Goal: Obtain resource: Obtain resource

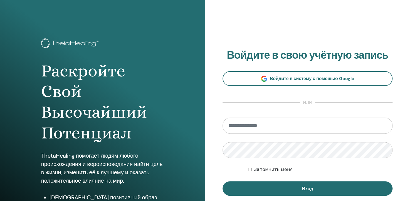
click at [276, 125] on input "email" at bounding box center [308, 126] width 170 height 16
click at [251, 124] on input "email" at bounding box center [308, 126] width 170 height 16
click at [237, 126] on input "email" at bounding box center [308, 126] width 170 height 16
click at [240, 123] on input "email" at bounding box center [308, 126] width 170 height 16
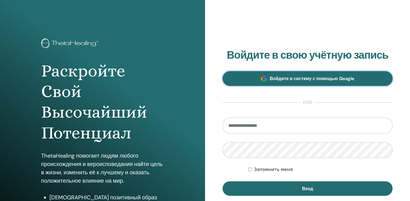
click at [282, 78] on ya-tr-span "Войдите в систему с помощью Google" at bounding box center [312, 79] width 85 height 6
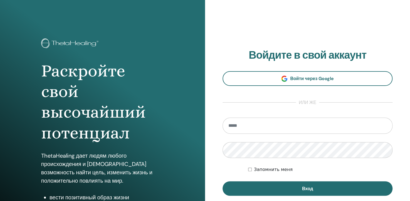
click at [258, 129] on input "email" at bounding box center [308, 126] width 170 height 16
type input "**********"
click at [213, 158] on div "**********" at bounding box center [307, 133] width 205 height 267
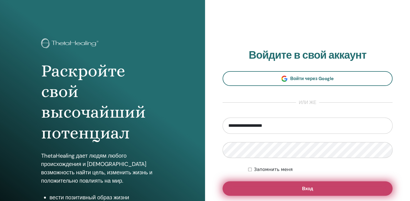
click at [273, 187] on button "Вход" at bounding box center [308, 189] width 170 height 14
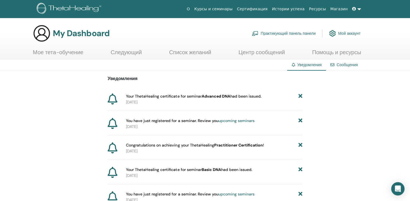
click at [267, 9] on link "Сертификация" at bounding box center [252, 9] width 35 height 10
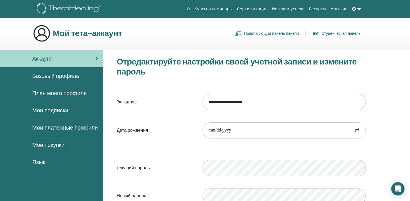
click at [326, 32] on link "Студенческая панель" at bounding box center [337, 33] width 48 height 9
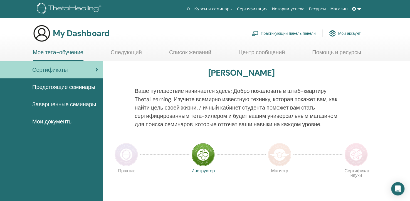
click at [63, 123] on span "Мои документы" at bounding box center [52, 121] width 40 height 8
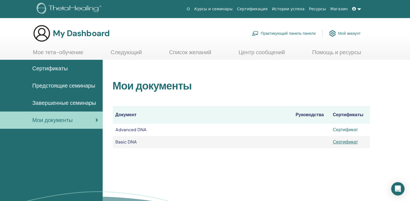
click at [346, 131] on link "Сертификат" at bounding box center [345, 130] width 25 height 6
click at [348, 130] on link "Сертификат" at bounding box center [345, 130] width 25 height 6
click at [342, 143] on link "Сертификат" at bounding box center [345, 142] width 25 height 6
click at [352, 130] on link "Сертификат" at bounding box center [345, 130] width 25 height 6
